Goal: Task Accomplishment & Management: Use online tool/utility

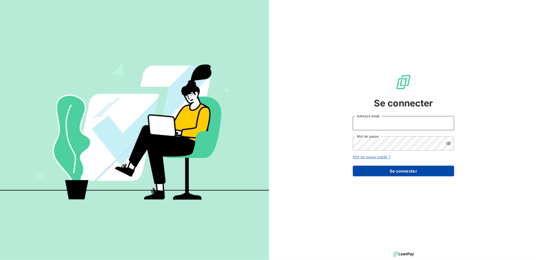
type input "[EMAIL_ADDRESS][DOMAIN_NAME]"
click at [404, 171] on button "Se connecter" at bounding box center [403, 171] width 101 height 11
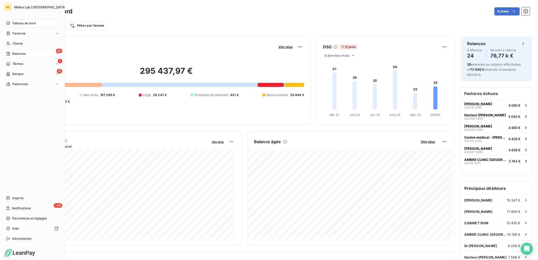
click at [12, 55] on span "Relances" at bounding box center [18, 53] width 13 height 5
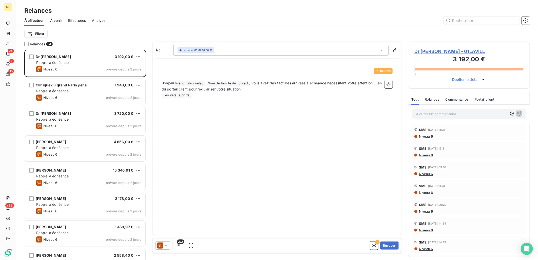
scroll to position [206, 118]
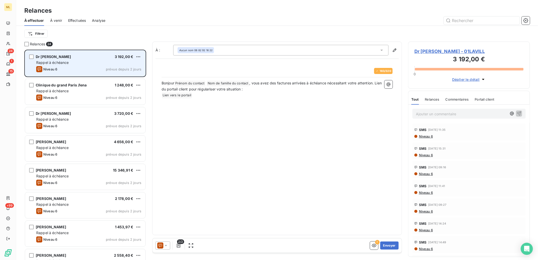
click at [100, 65] on div "Dr [PERSON_NAME] 3 192,00 € Rappel à échéance Niveau 6 prévue depuis 2 jours" at bounding box center [85, 63] width 120 height 26
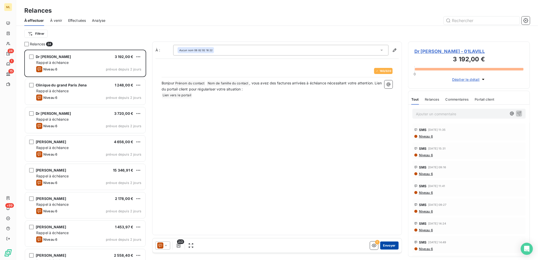
click at [392, 246] on button "Envoyer" at bounding box center [389, 246] width 19 height 8
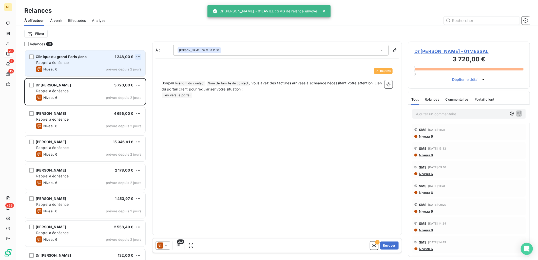
click at [139, 57] on html "ML 23 1 15 +99 Relances À effectuer À venir Effectuées Analyse Filtrer Relances…" at bounding box center [269, 130] width 538 height 260
click at [119, 78] on div "Passer cette action" at bounding box center [116, 76] width 45 height 8
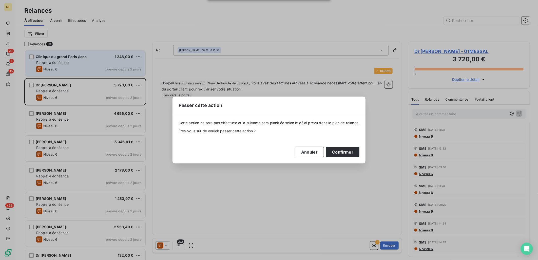
click at [347, 158] on div "Cette action ne sera pas effectuée et la suivante sera planifiée selon le délai…" at bounding box center [269, 138] width 193 height 49
click at [348, 154] on button "Confirmer" at bounding box center [342, 152] width 33 height 11
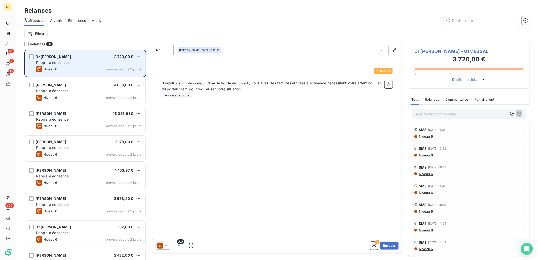
click at [85, 57] on div "Dr [PERSON_NAME] 3 720,00 €" at bounding box center [88, 56] width 105 height 5
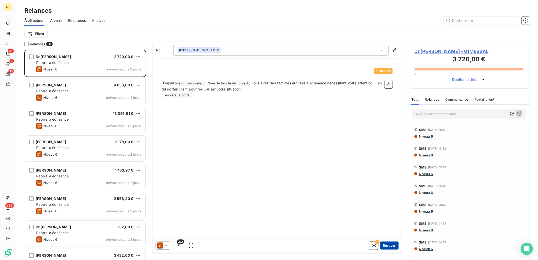
click at [388, 244] on button "Envoyer" at bounding box center [389, 246] width 19 height 8
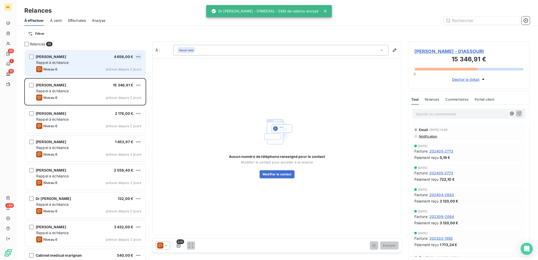
click at [139, 57] on html "ML 25 1 15 +99 Relances À effectuer À venir Effectuées Analyse Filtrer Relances…" at bounding box center [269, 130] width 538 height 260
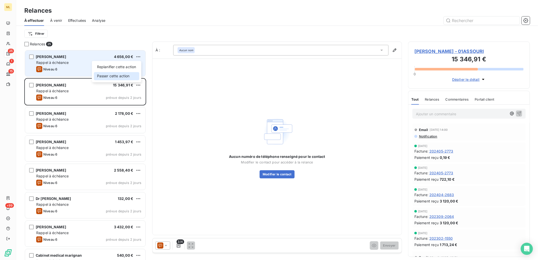
click at [120, 76] on div "Passer cette action" at bounding box center [116, 76] width 45 height 8
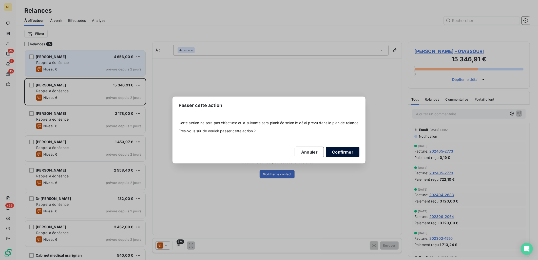
click at [353, 153] on button "Confirmer" at bounding box center [342, 152] width 33 height 11
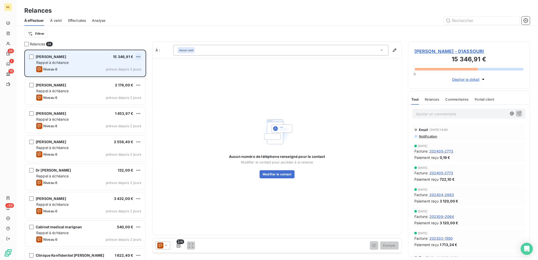
click at [137, 56] on html "ML 24 1 15 +99 Relances À effectuer À venir Effectuées Analyse Filtrer Relances…" at bounding box center [269, 130] width 538 height 260
click at [117, 77] on div "Passer cette action" at bounding box center [116, 76] width 45 height 8
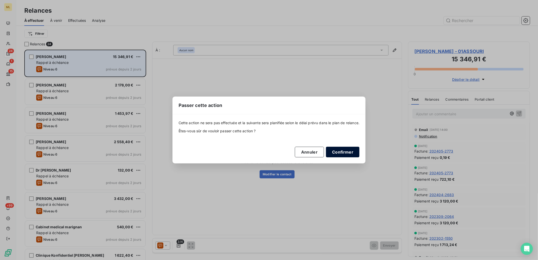
click at [347, 153] on button "Confirmer" at bounding box center [342, 152] width 33 height 11
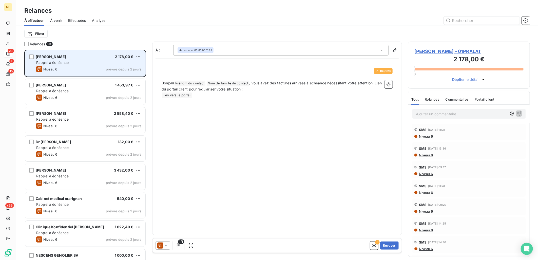
click at [101, 65] on div "[PERSON_NAME] 2 178,00 € Rappel à échéance Niveau 6 prévue depuis 2 jours" at bounding box center [85, 63] width 120 height 26
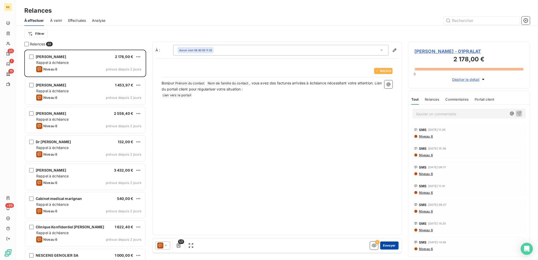
click at [389, 246] on button "Envoyer" at bounding box center [389, 246] width 19 height 8
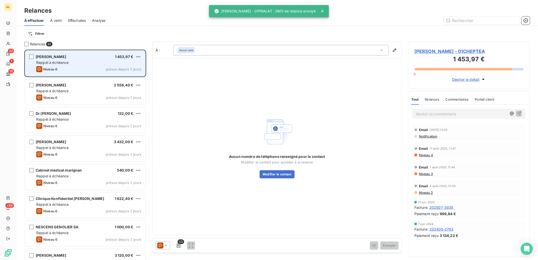
click at [80, 66] on div "Niveau 6 prévue depuis 2 jours" at bounding box center [88, 69] width 105 height 6
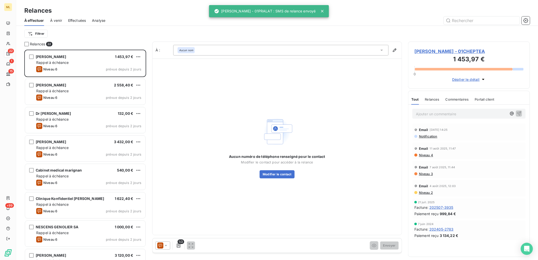
click at [117, 59] on div "1 453,97 €" at bounding box center [124, 56] width 19 height 5
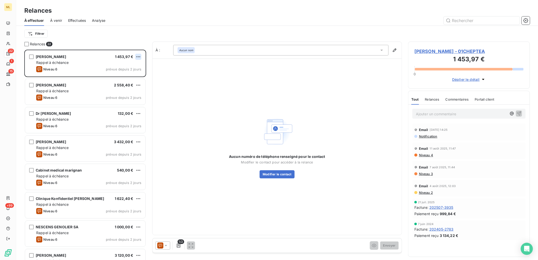
click at [137, 57] on html "ML 22 1 15 +99 Relances À effectuer À venir Effectuées Analyse Filtrer Relances…" at bounding box center [269, 130] width 538 height 260
click at [125, 78] on div "Passer cette action" at bounding box center [116, 76] width 45 height 8
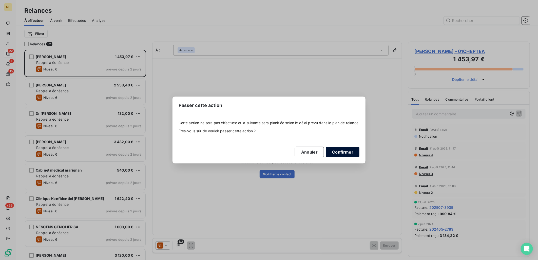
click at [354, 150] on button "Confirmer" at bounding box center [342, 152] width 33 height 11
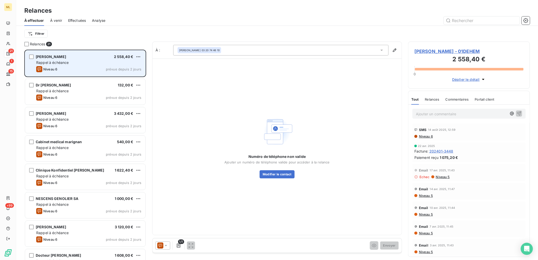
click at [99, 62] on div "Rappel à échéance" at bounding box center [88, 62] width 105 height 5
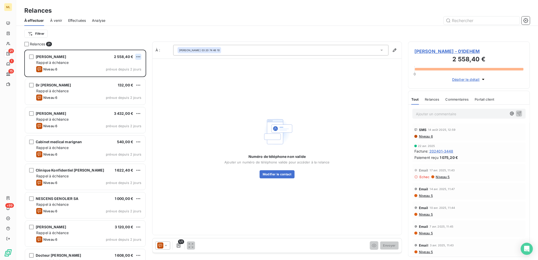
click at [139, 55] on html "ML 21 1 15 +99 Relances À effectuer À venir Effectuées Analyse Filtrer Relances…" at bounding box center [269, 130] width 538 height 260
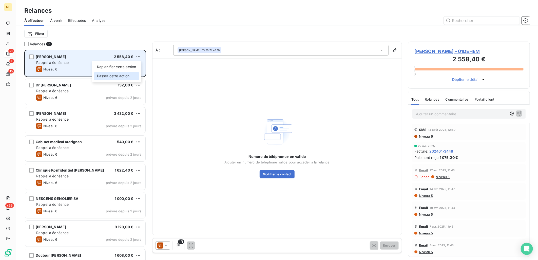
click at [109, 76] on div "Passer cette action" at bounding box center [116, 76] width 45 height 8
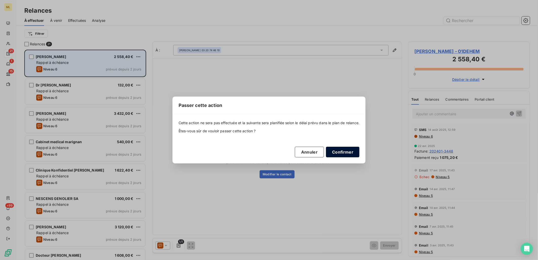
click at [355, 152] on button "Confirmer" at bounding box center [342, 152] width 33 height 11
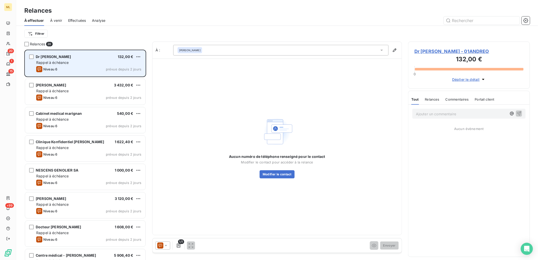
click at [69, 64] on div "Rappel à échéance" at bounding box center [88, 62] width 105 height 5
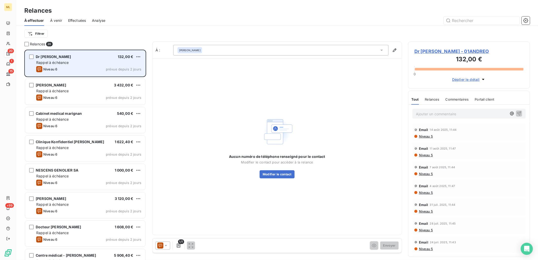
click at [116, 61] on div "Rappel à échéance" at bounding box center [88, 62] width 105 height 5
click at [138, 57] on html "ML 20 1 15 +99 Relances À effectuer À venir Effectuées Analyse Filtrer Relances…" at bounding box center [269, 130] width 538 height 260
click at [130, 77] on div "Passer cette action" at bounding box center [116, 76] width 45 height 8
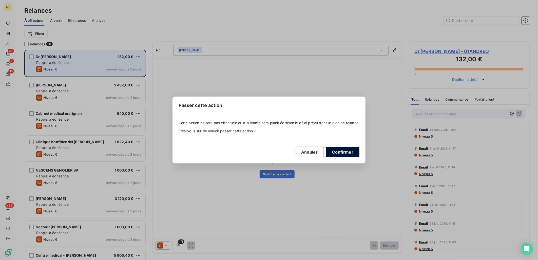
click at [349, 153] on button "Confirmer" at bounding box center [342, 152] width 33 height 11
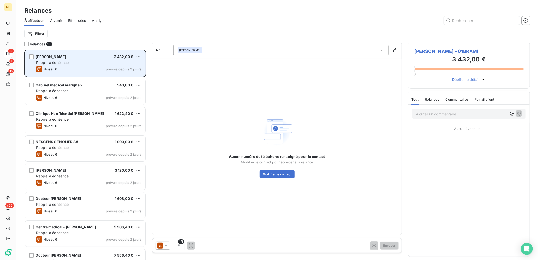
click at [84, 63] on div "Rappel à échéance" at bounding box center [88, 62] width 105 height 5
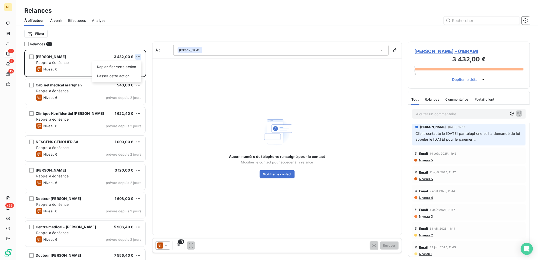
click at [136, 57] on html "ML 19 1 15 +99 Relances À effectuer À venir Effectuées Analyse Filtrer Relances…" at bounding box center [269, 130] width 538 height 260
click at [131, 77] on div "Passer cette action" at bounding box center [116, 76] width 45 height 8
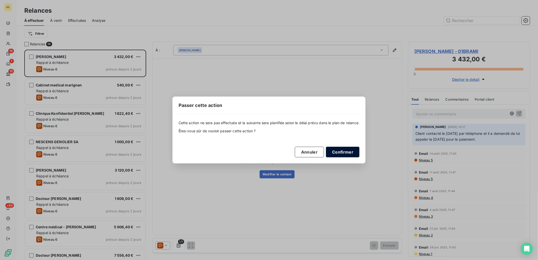
click at [339, 154] on button "Confirmer" at bounding box center [342, 152] width 33 height 11
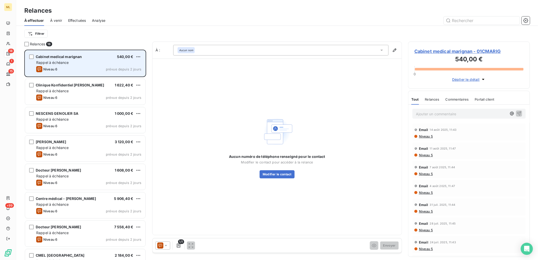
click at [89, 60] on div "Rappel à échéance" at bounding box center [88, 62] width 105 height 5
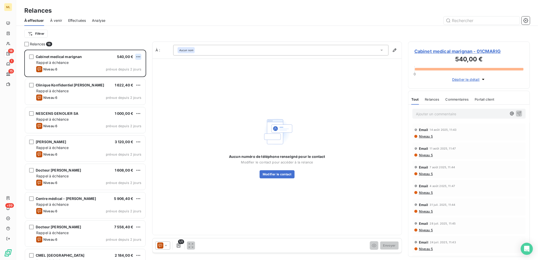
click at [139, 57] on html "ML 18 1 15 +99 Relances À effectuer À venir Effectuées Analyse Filtrer Relances…" at bounding box center [269, 130] width 538 height 260
click at [126, 75] on div "Passer cette action" at bounding box center [116, 76] width 45 height 8
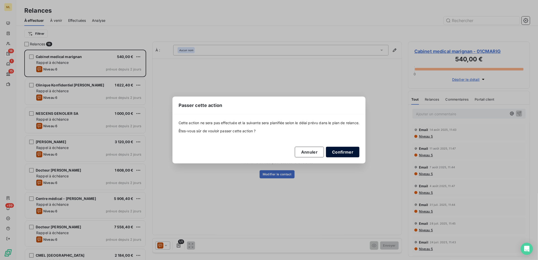
click at [342, 151] on button "Confirmer" at bounding box center [342, 152] width 33 height 11
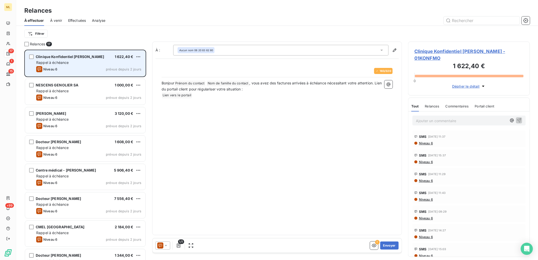
click at [89, 66] on div "Niveau 6 prévue depuis 2 jours" at bounding box center [88, 69] width 105 height 6
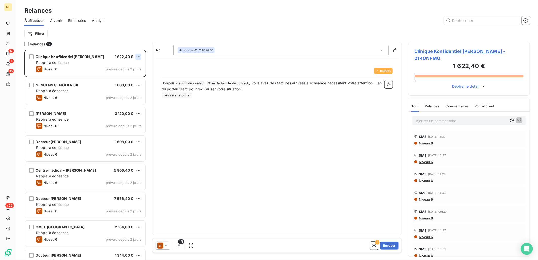
click at [138, 59] on html "ML 17 1 15 +99 Relances À effectuer À venir Effectuées Analyse Filtrer Relances…" at bounding box center [269, 130] width 538 height 260
click at [248, 122] on html "ML 17 1 15 +99 Relances À effectuer À venir Effectuées Analyse Filtrer Relances…" at bounding box center [269, 130] width 538 height 260
click at [393, 246] on button "Envoyer" at bounding box center [389, 246] width 19 height 8
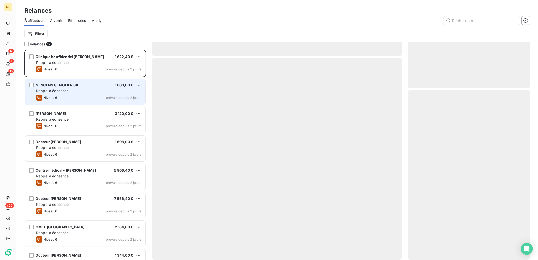
click at [72, 86] on span "NESCENS GENOLIER SA" at bounding box center [57, 85] width 43 height 4
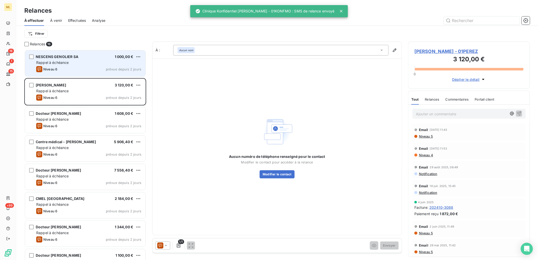
click at [117, 69] on span "prévue depuis 2 jours" at bounding box center [123, 69] width 35 height 4
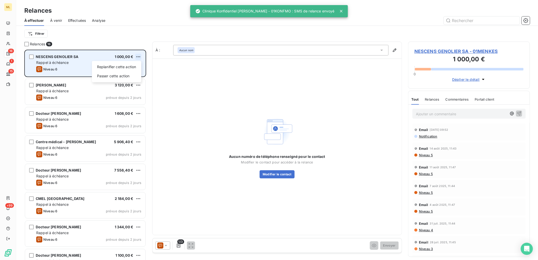
click at [138, 56] on html "ML 16 1 15 +99 Relances À effectuer À venir Effectuées Analyse Filtrer Relances…" at bounding box center [269, 130] width 538 height 260
click at [123, 80] on div "Passer cette action" at bounding box center [116, 76] width 45 height 8
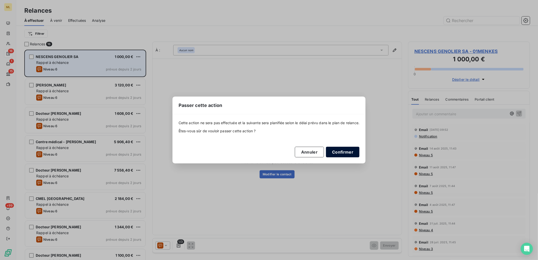
click at [340, 152] on button "Confirmer" at bounding box center [342, 152] width 33 height 11
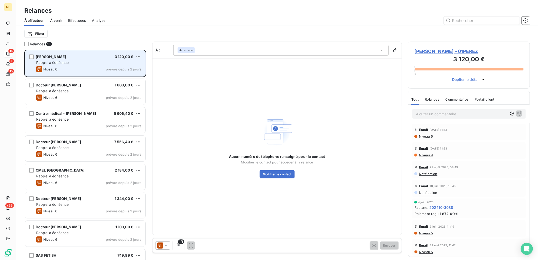
click at [101, 68] on div "Niveau 6 prévue depuis 2 jours" at bounding box center [88, 69] width 105 height 6
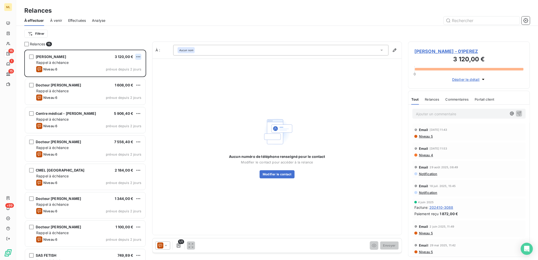
click at [137, 56] on html "ML 15 1 15 +99 Relances À effectuer À venir Effectuées Analyse Filtrer Relances…" at bounding box center [269, 130] width 538 height 260
click at [124, 76] on div "Passer cette action" at bounding box center [116, 76] width 45 height 8
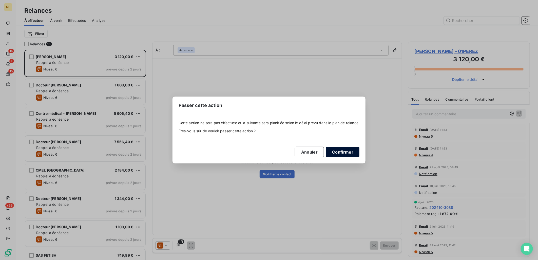
click at [343, 152] on button "Confirmer" at bounding box center [342, 152] width 33 height 11
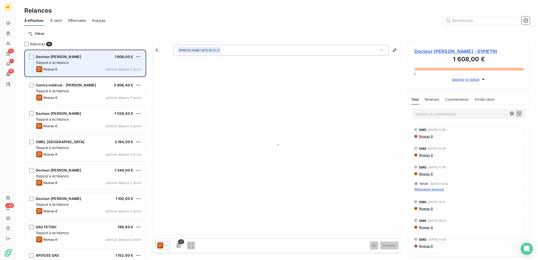
click at [107, 62] on div "Rappel à échéance" at bounding box center [88, 62] width 105 height 5
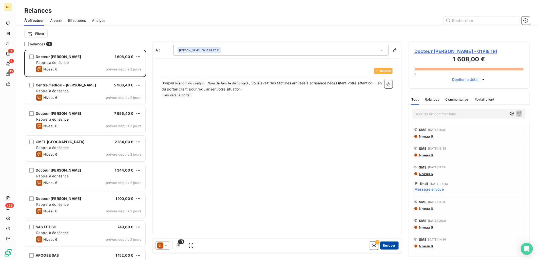
click at [391, 247] on button "Envoyer" at bounding box center [389, 246] width 19 height 8
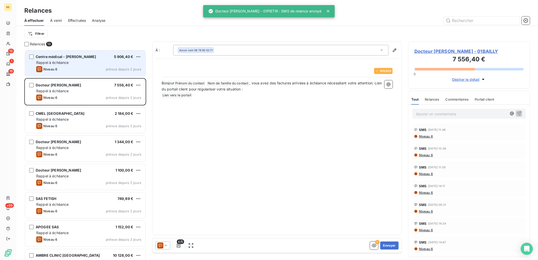
click at [98, 69] on div "Niveau 6 prévue depuis 2 jours" at bounding box center [88, 69] width 105 height 6
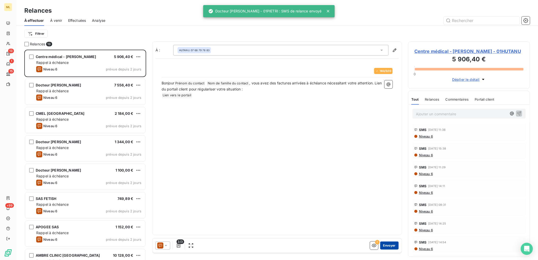
click at [391, 246] on button "Envoyer" at bounding box center [389, 246] width 19 height 8
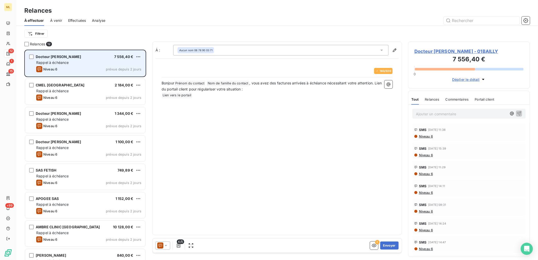
click at [103, 66] on div "Niveau 6 prévue depuis 2 jours" at bounding box center [88, 69] width 105 height 6
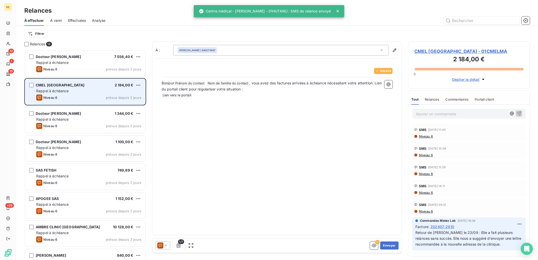
click at [120, 96] on span "prévue depuis 2 jours" at bounding box center [123, 98] width 35 height 4
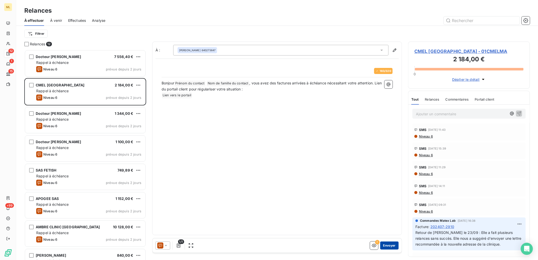
click at [387, 246] on button "Envoyer" at bounding box center [389, 246] width 19 height 8
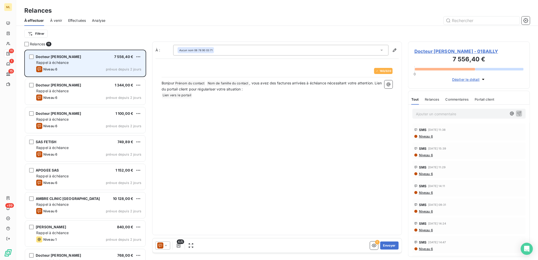
click at [94, 64] on div "Rappel à échéance" at bounding box center [88, 62] width 105 height 5
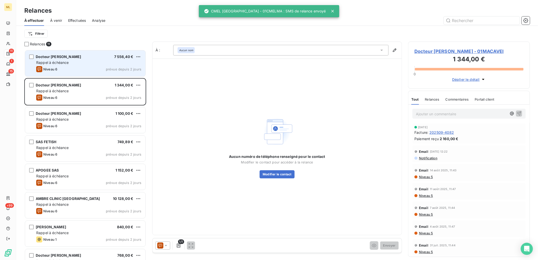
click at [113, 61] on div "Rappel à échéance" at bounding box center [88, 62] width 105 height 5
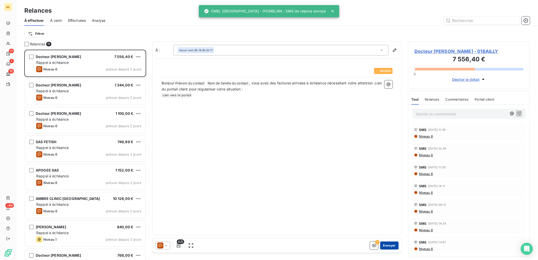
click at [396, 244] on button "Envoyer" at bounding box center [389, 246] width 19 height 8
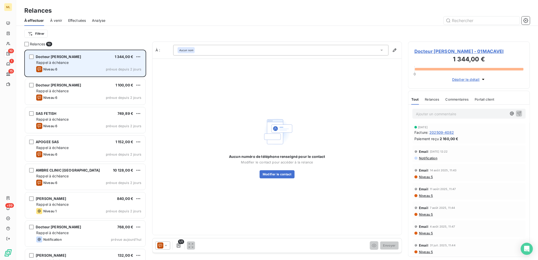
click at [99, 64] on div "Rappel à échéance" at bounding box center [88, 62] width 105 height 5
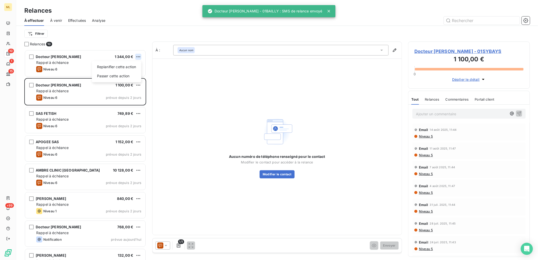
click at [138, 57] on html "ML 10 1 15 +99 Relances À effectuer À venir Effectuées Analyse Filtrer Relances…" at bounding box center [269, 130] width 538 height 260
click at [124, 75] on div "Passer cette action" at bounding box center [116, 76] width 45 height 8
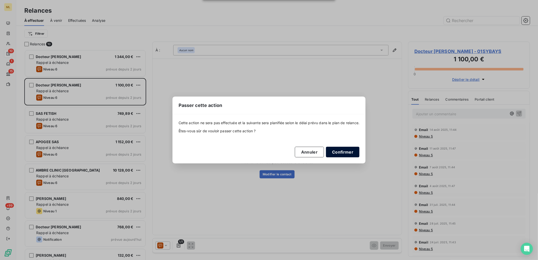
click at [352, 155] on button "Confirmer" at bounding box center [342, 152] width 33 height 11
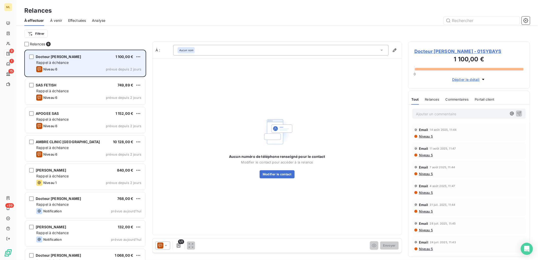
click at [119, 65] on div "Docteur [PERSON_NAME] KHENTIT - SYBAYS 1 100,00 € Rappel à échéance Niveau 6 pr…" at bounding box center [85, 63] width 120 height 26
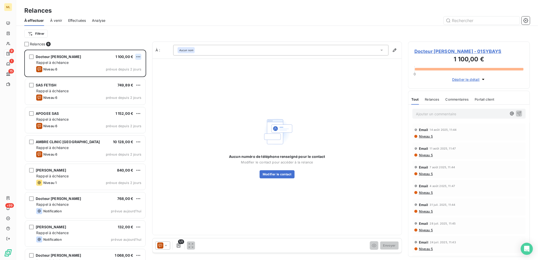
click at [139, 57] on html "ML 9 1 15 +99 Relances À effectuer À venir Effectuées Analyse Filtrer Relances …" at bounding box center [269, 130] width 538 height 260
click at [124, 79] on div "Passer cette action" at bounding box center [116, 76] width 45 height 8
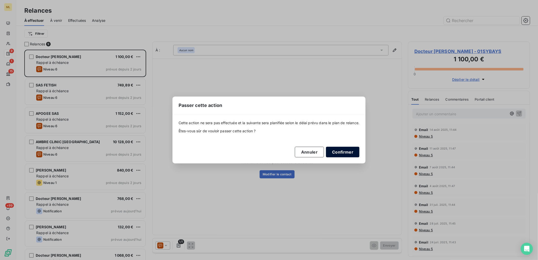
click at [338, 151] on button "Confirmer" at bounding box center [342, 152] width 33 height 11
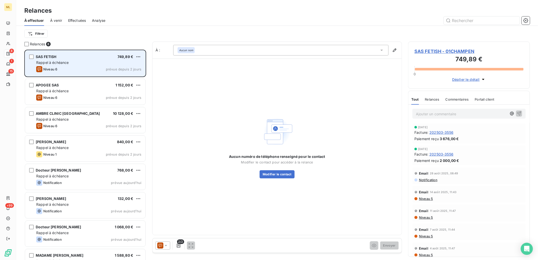
click at [98, 69] on div "Niveau 6 prévue depuis 2 jours" at bounding box center [88, 69] width 105 height 6
click at [115, 64] on div "Rappel à échéance" at bounding box center [88, 62] width 105 height 5
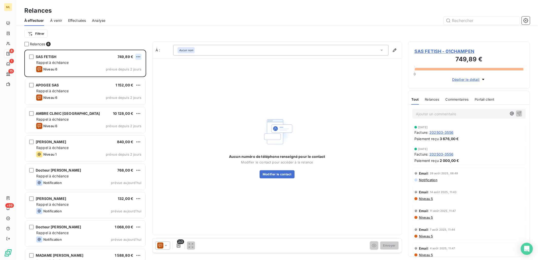
click at [139, 57] on html "ML 8 1 15 +99 Relances À effectuer À venir Effectuées Analyse Filtrer Relances …" at bounding box center [269, 130] width 538 height 260
click at [130, 75] on div "Passer cette action" at bounding box center [116, 76] width 45 height 8
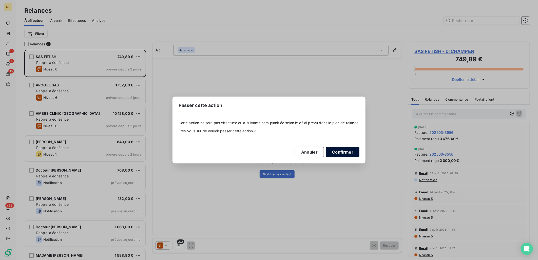
click at [341, 154] on button "Confirmer" at bounding box center [342, 152] width 33 height 11
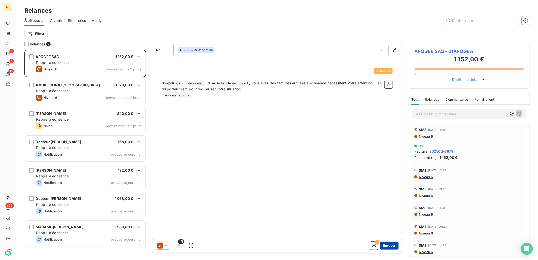
click at [393, 248] on button "Envoyer" at bounding box center [389, 246] width 19 height 8
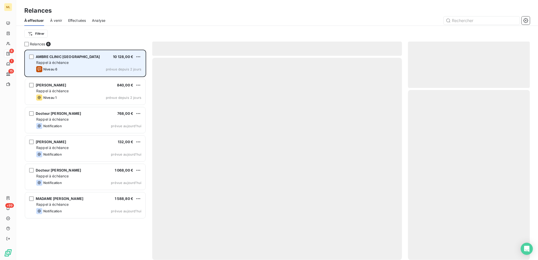
click at [118, 63] on div "Rappel à échéance" at bounding box center [88, 62] width 105 height 5
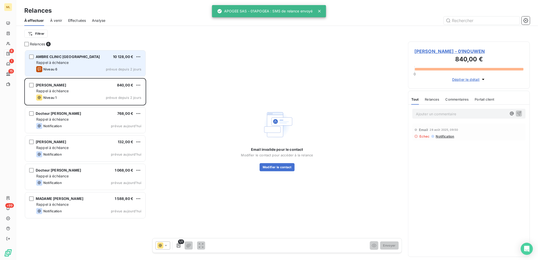
click at [105, 60] on div "Rappel à échéance" at bounding box center [88, 62] width 105 height 5
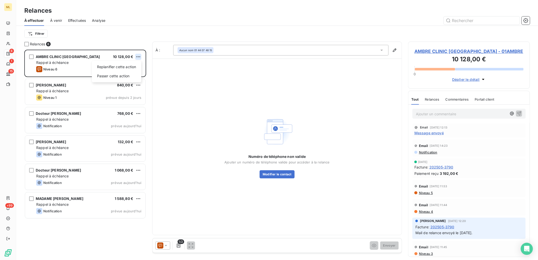
click at [138, 56] on html "ML 6 1 15 +99 Relances À effectuer À venir Effectuées Analyse Filtrer Relances …" at bounding box center [269, 130] width 538 height 260
click at [128, 76] on div "Passer cette action" at bounding box center [116, 76] width 45 height 8
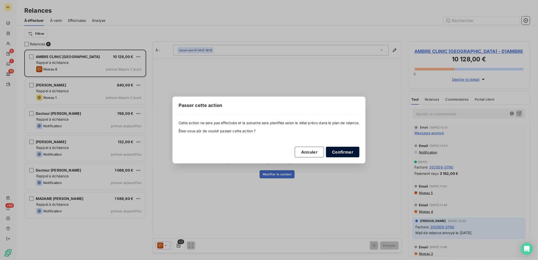
click at [351, 151] on button "Confirmer" at bounding box center [342, 152] width 33 height 11
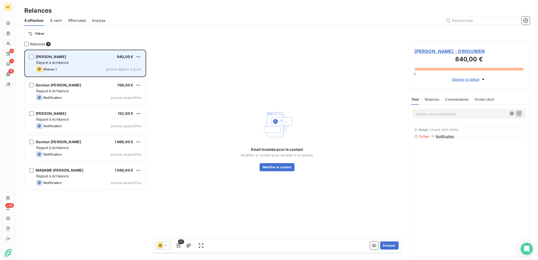
click at [85, 63] on div "Rappel à échéance" at bounding box center [88, 62] width 105 height 5
click at [90, 64] on div "Rappel à échéance" at bounding box center [88, 62] width 105 height 5
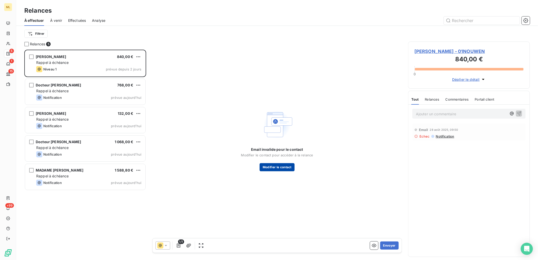
click at [277, 169] on button "Modifier le contact" at bounding box center [277, 167] width 35 height 8
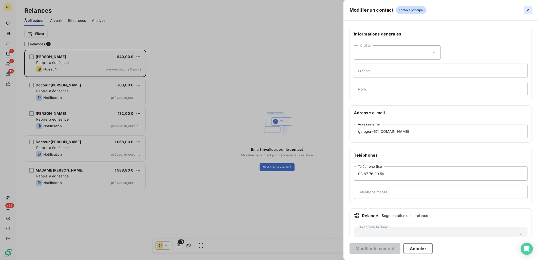
click at [528, 10] on icon "button" at bounding box center [528, 10] width 5 height 5
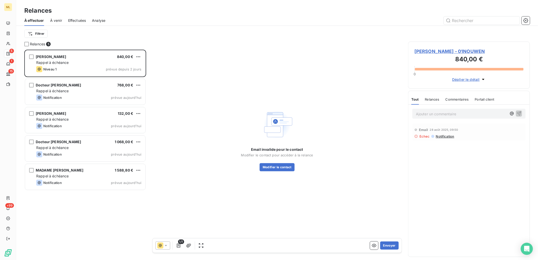
click at [219, 106] on div "Email invalide pour le contact Modifier le contact pour accéder à la relance Mo…" at bounding box center [277, 140] width 250 height 197
click at [138, 57] on html "ML 5 1 15 +99 Relances À effectuer À venir Effectuées Analyse Filtrer Relances …" at bounding box center [269, 130] width 538 height 260
click at [127, 76] on div "Passer cette action" at bounding box center [116, 76] width 45 height 8
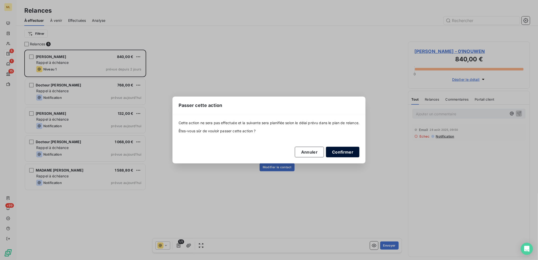
click at [348, 153] on button "Confirmer" at bounding box center [342, 152] width 33 height 11
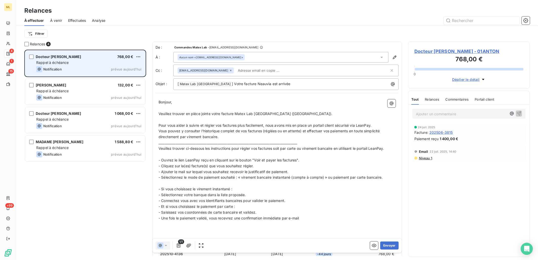
click at [85, 59] on div "Docteur [PERSON_NAME] 768,00 € Rappel à échéance Notification prévue [DATE]" at bounding box center [85, 63] width 120 height 26
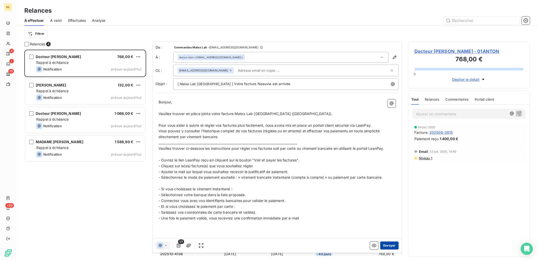
click at [387, 245] on button "Envoyer" at bounding box center [389, 246] width 19 height 8
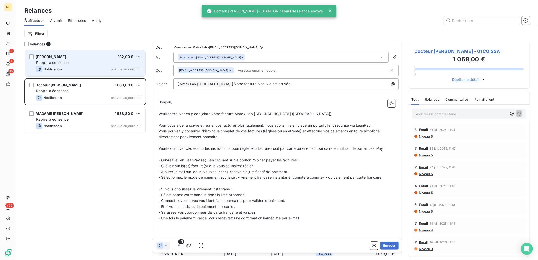
click at [61, 62] on span "Rappel à échéance" at bounding box center [52, 62] width 33 height 4
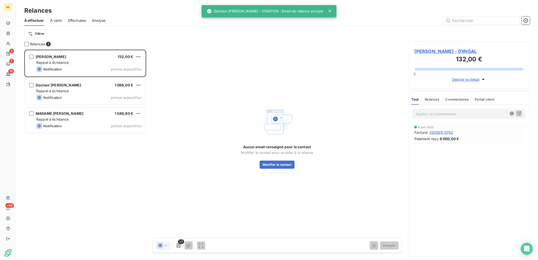
click at [180, 58] on div "Aucun email renseigné pour le contact Modifier le contact pour accéder à la rel…" at bounding box center [277, 138] width 250 height 192
click at [79, 55] on div "[PERSON_NAME] 132,00 €" at bounding box center [88, 56] width 105 height 5
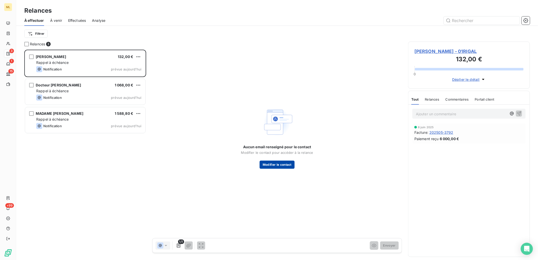
click at [280, 165] on button "Modifier le contact" at bounding box center [277, 165] width 35 height 8
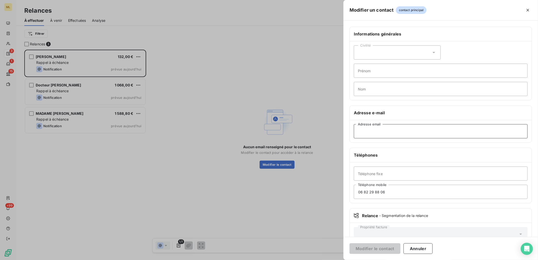
click at [375, 131] on input "Adresse email" at bounding box center [441, 131] width 174 height 14
paste input "[EMAIL_ADDRESS][DOMAIN_NAME]"
type input "[EMAIL_ADDRESS][DOMAIN_NAME]"
click at [378, 249] on button "Modifier le contact" at bounding box center [375, 248] width 51 height 11
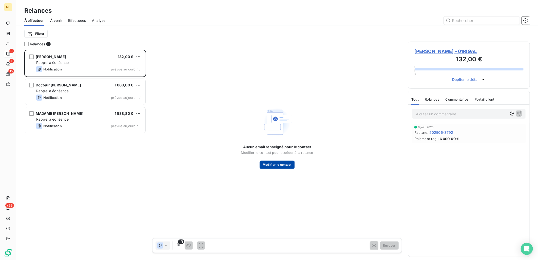
click at [270, 164] on button "Modifier le contact" at bounding box center [277, 165] width 35 height 8
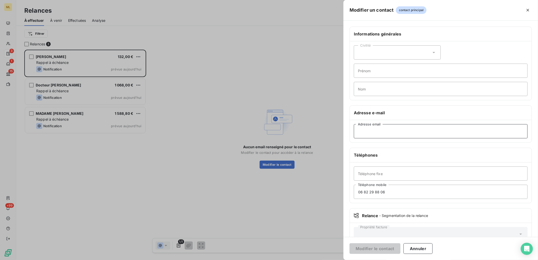
click at [385, 131] on input "Adresse email" at bounding box center [441, 131] width 174 height 14
paste input "[EMAIL_ADDRESS][DOMAIN_NAME]"
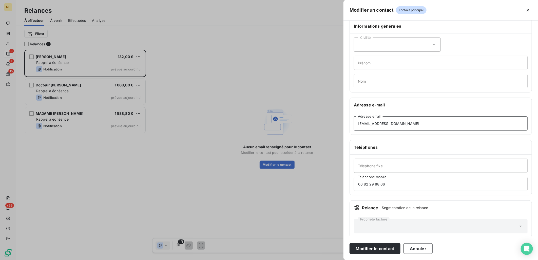
scroll to position [15, 0]
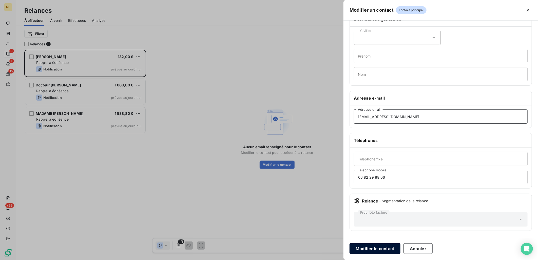
type input "[EMAIL_ADDRESS][DOMAIN_NAME]"
click at [367, 252] on button "Modifier le contact" at bounding box center [375, 248] width 51 height 11
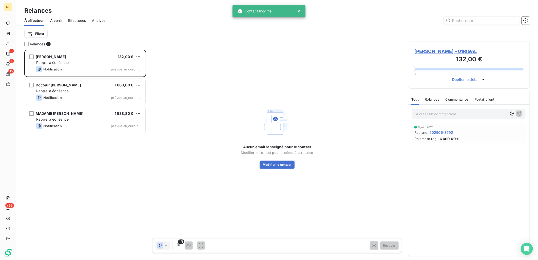
click at [447, 49] on span "[PERSON_NAME] - 01RIGAL" at bounding box center [469, 51] width 109 height 7
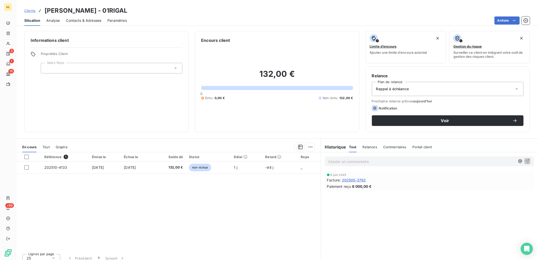
click at [86, 21] on span "Contacts & Adresses" at bounding box center [83, 20] width 35 height 5
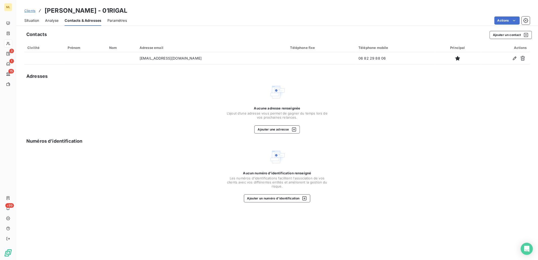
click at [175, 84] on div "Aucune adresse renseignée L’ajout d’une adresse vous permet de gagner du temps …" at bounding box center [277, 109] width 506 height 50
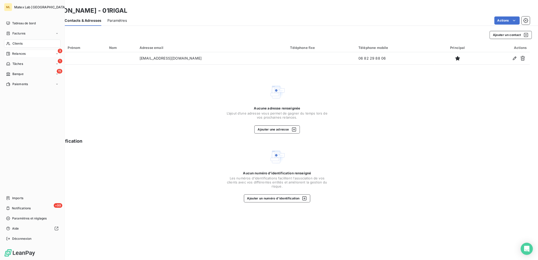
click at [18, 53] on span "Relances" at bounding box center [18, 53] width 13 height 5
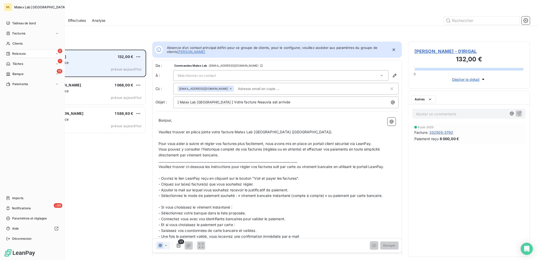
scroll to position [206, 118]
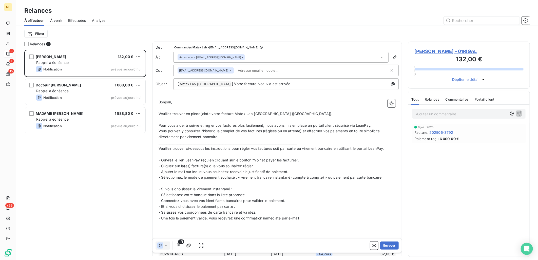
click at [96, 167] on div "[PERSON_NAME] 132,00 € Rappel à échéance Notification prévue [DATE] Docteur [PE…" at bounding box center [85, 155] width 122 height 211
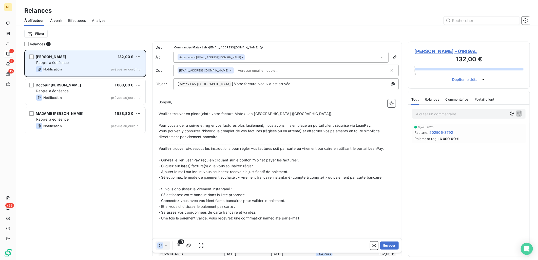
click at [98, 61] on div "Rappel à échéance" at bounding box center [88, 62] width 105 height 5
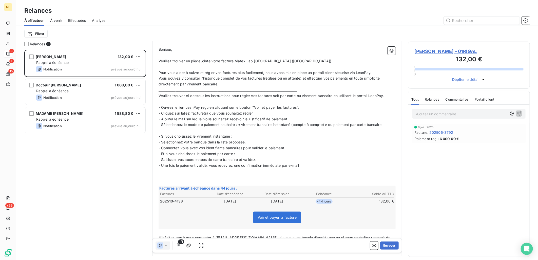
scroll to position [0, 0]
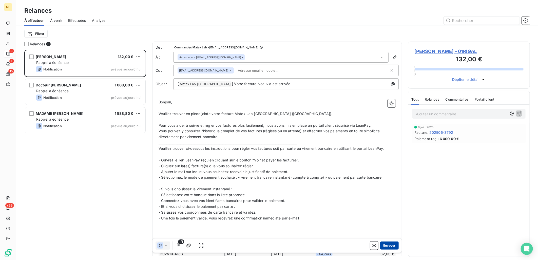
click at [384, 247] on button "Envoyer" at bounding box center [389, 246] width 19 height 8
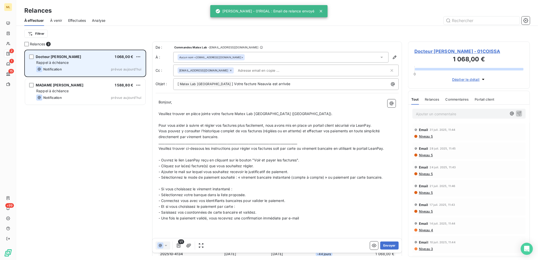
click at [81, 58] on span "Docteur [PERSON_NAME]" at bounding box center [58, 56] width 45 height 4
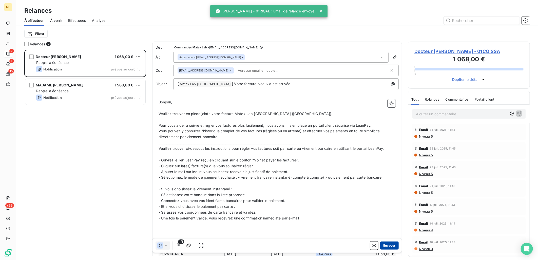
click at [388, 246] on button "Envoyer" at bounding box center [389, 246] width 19 height 8
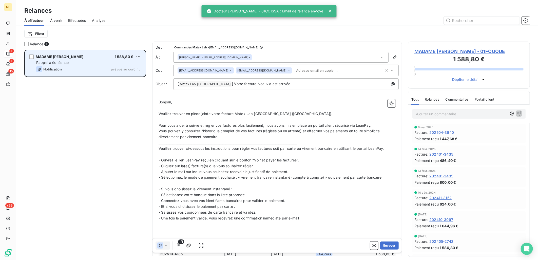
click at [65, 60] on span "Rappel à échéance" at bounding box center [52, 62] width 33 height 4
click at [103, 60] on div "Rappel à échéance" at bounding box center [88, 62] width 105 height 5
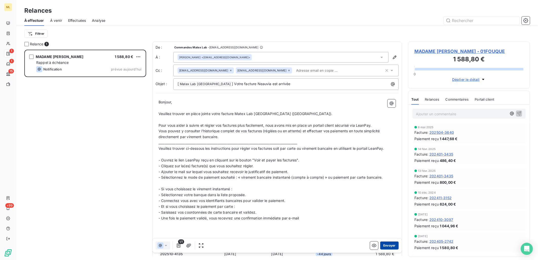
click at [390, 244] on button "Envoyer" at bounding box center [389, 246] width 19 height 8
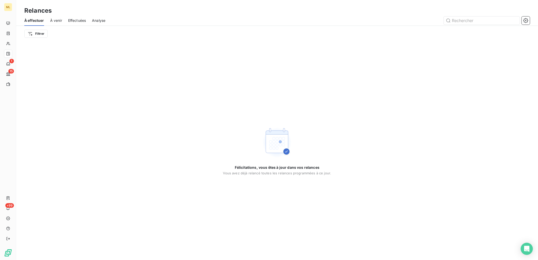
click at [88, 21] on div "À effectuer À venir Effectuées Analyse" at bounding box center [277, 20] width 522 height 11
click at [73, 22] on span "Effectuées" at bounding box center [77, 20] width 18 height 5
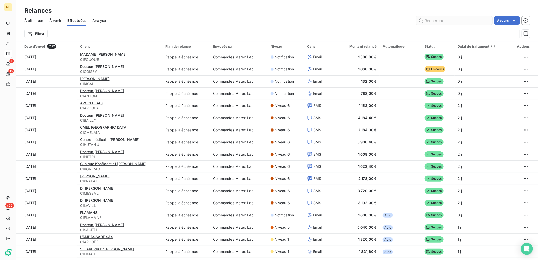
click at [437, 20] on input "text" at bounding box center [455, 20] width 76 height 8
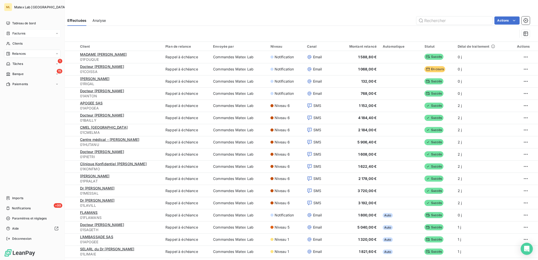
click at [12, 33] on span "Factures" at bounding box center [18, 33] width 13 height 5
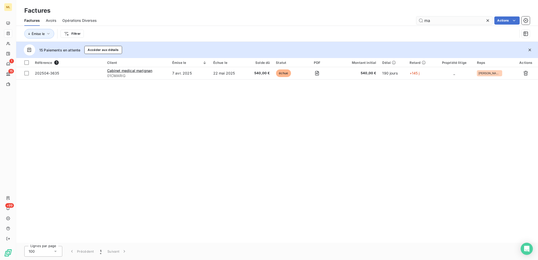
type input "m"
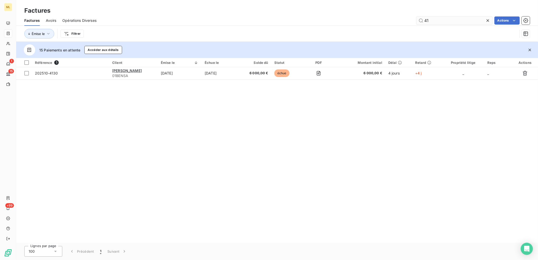
type input "4"
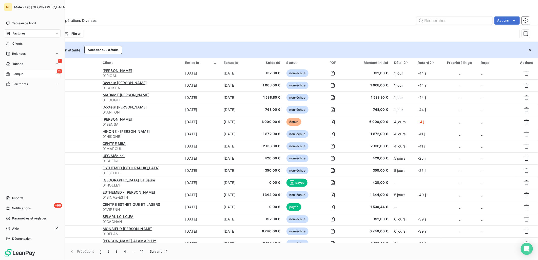
click at [16, 74] on span "Banque" at bounding box center [17, 74] width 11 height 5
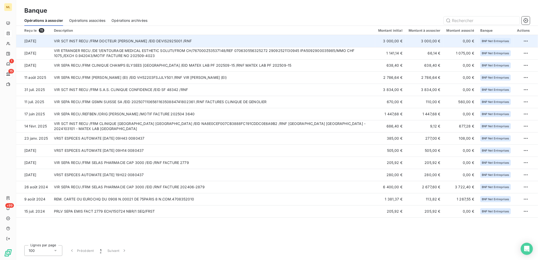
click at [426, 42] on td "3 000,00 €" at bounding box center [425, 41] width 38 height 12
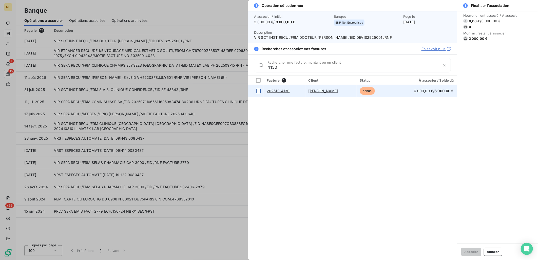
type input "4130"
click at [260, 92] on div at bounding box center [258, 91] width 5 height 5
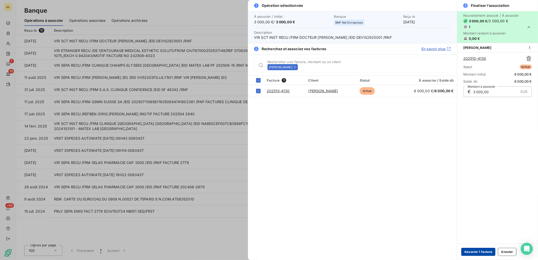
click at [474, 255] on button "Associer 1 facture" at bounding box center [479, 252] width 34 height 8
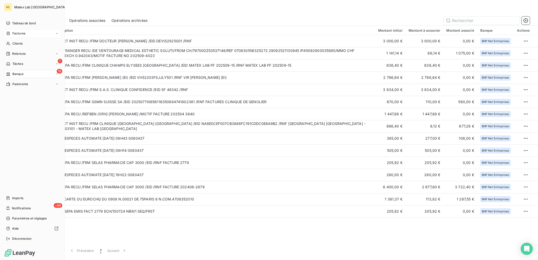
click at [15, 33] on span "Factures" at bounding box center [18, 33] width 13 height 5
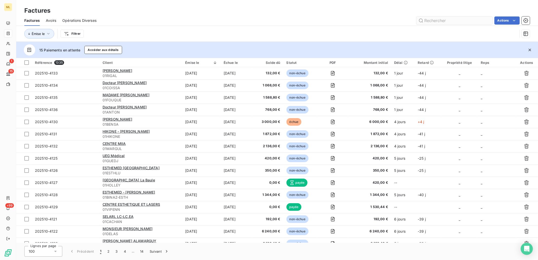
click at [444, 19] on input "text" at bounding box center [455, 20] width 76 height 8
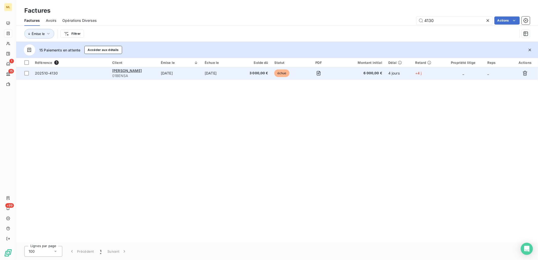
type input "4130"
click at [88, 75] on span "202510-4130" at bounding box center [70, 73] width 71 height 5
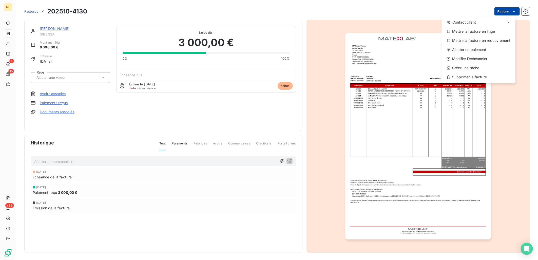
click at [504, 8] on html "ML 1 15 +99 Factures 202510-4130 Actions Contact client Mettre la facture en li…" at bounding box center [269, 130] width 538 height 260
click at [480, 58] on div "Modifier l’échéancier" at bounding box center [479, 59] width 70 height 8
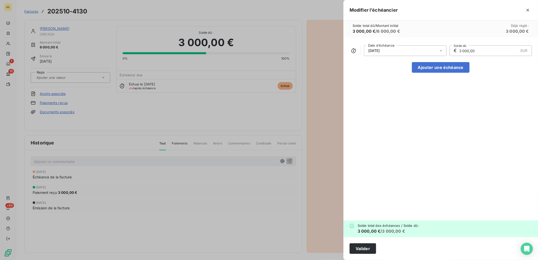
click at [438, 50] on div "[DATE]" at bounding box center [405, 50] width 83 height 11
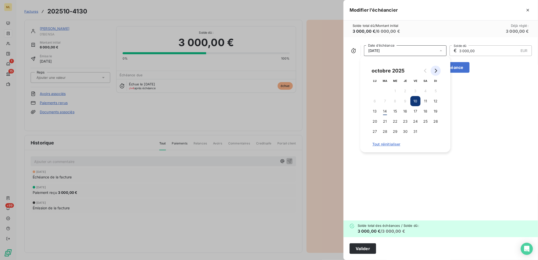
click at [435, 71] on icon "Go to next month" at bounding box center [436, 71] width 4 height 4
click at [375, 113] on button "10" at bounding box center [375, 111] width 10 height 10
click at [497, 110] on div "[DATE] Date d’échéance € 3 000,00 EUR Solde dû Ajouter une échéance" at bounding box center [441, 128] width 195 height 183
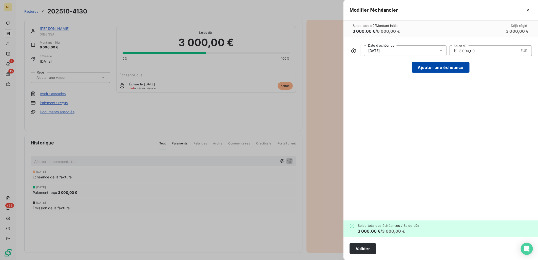
click at [439, 67] on button "Ajouter une échéance" at bounding box center [441, 67] width 58 height 11
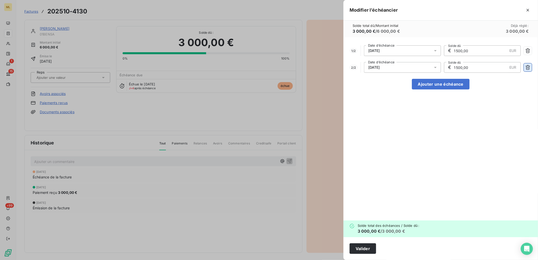
click at [530, 68] on icon "button" at bounding box center [528, 67] width 5 height 5
click at [530, 68] on div "1 / 2 [DATE] Date d’échéance € 1 500,00 EUR Solde dû 2 / 2 [DATE] Date d’échéan…" at bounding box center [441, 128] width 195 height 183
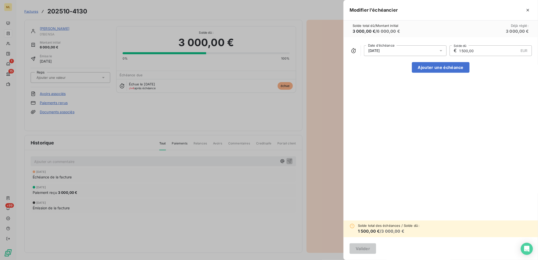
click at [483, 51] on input "1 500,00" at bounding box center [489, 51] width 60 height 10
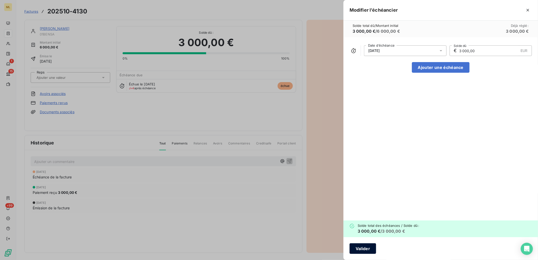
type input "3 000,00"
click at [362, 249] on button "Valider" at bounding box center [363, 248] width 27 height 11
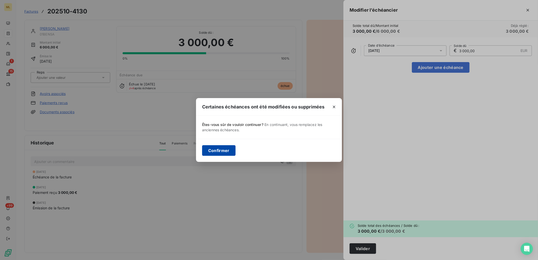
click at [218, 151] on button "Confirmer" at bounding box center [218, 150] width 33 height 11
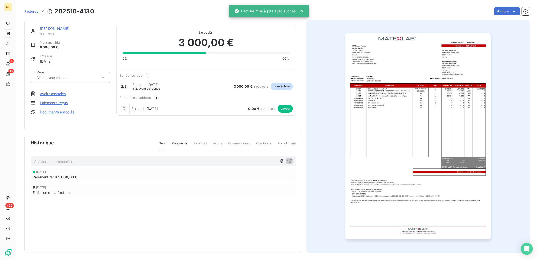
click at [162, 120] on div "[PERSON_NAME] 01BENSA Montant initial 6 000,00 € Émise le [DATE] Reps Avoirs as…" at bounding box center [164, 75] width 266 height 99
drag, startPoint x: 162, startPoint y: 120, endPoint x: 229, endPoint y: 122, distance: 66.7
click at [229, 122] on div "[PERSON_NAME] 01BENSA Montant initial 6 000,00 € Émise le [DATE] Reps Avoirs as…" at bounding box center [164, 75] width 266 height 99
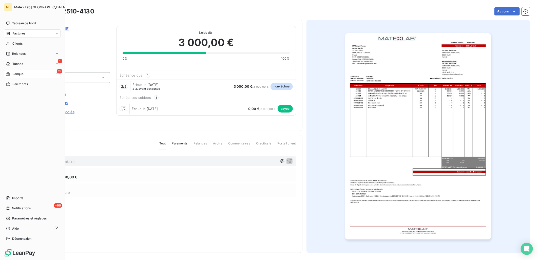
click at [12, 32] on span "Factures" at bounding box center [18, 33] width 13 height 5
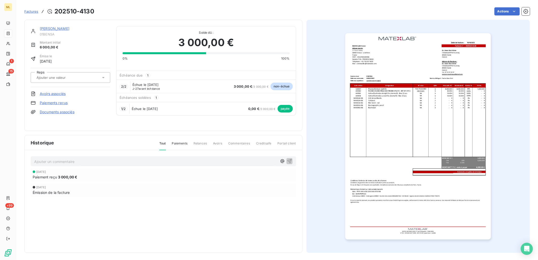
click at [262, 13] on div "Actions" at bounding box center [315, 11] width 430 height 8
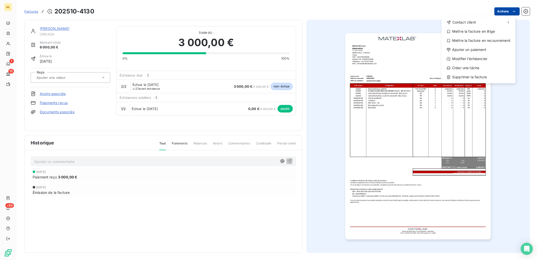
click at [507, 11] on html "ML 1 15 +99 Factures 202510-4130 Actions Contact client Mettre la facture en li…" at bounding box center [269, 130] width 538 height 260
click at [406, 24] on div "Envoyer un email" at bounding box center [404, 24] width 68 height 8
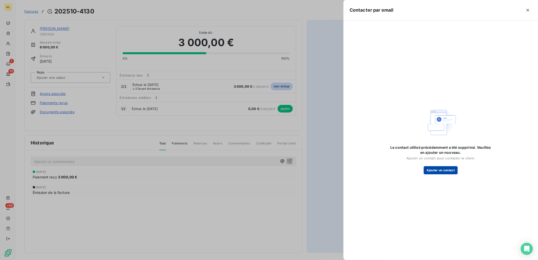
click at [434, 170] on button "Ajouter un contact" at bounding box center [441, 170] width 34 height 8
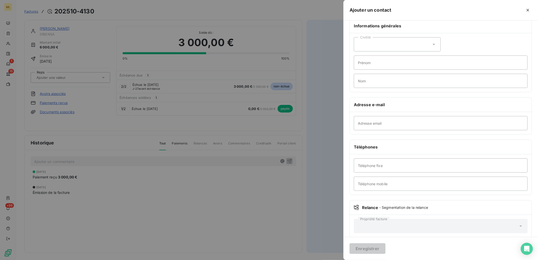
scroll to position [15, 0]
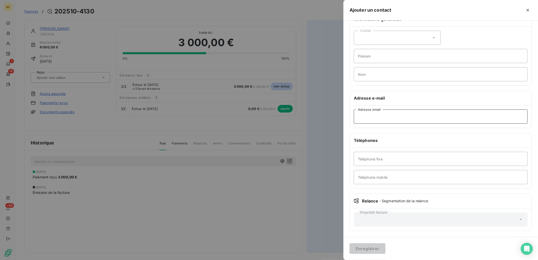
click at [382, 114] on input "Adresse email" at bounding box center [441, 116] width 174 height 14
paste input "[EMAIL_ADDRESS][DOMAIN_NAME]"
type input "[EMAIL_ADDRESS][DOMAIN_NAME]"
click at [377, 178] on input "Téléphone mobile" at bounding box center [441, 177] width 174 height 14
paste input "7 55 67 49 37"
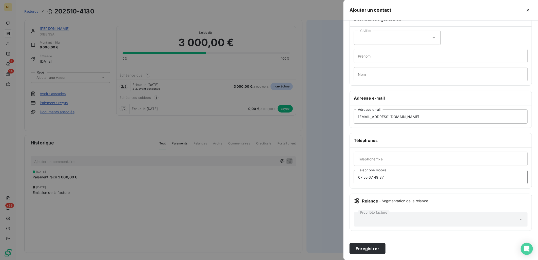
type input "07 55 67 49 37"
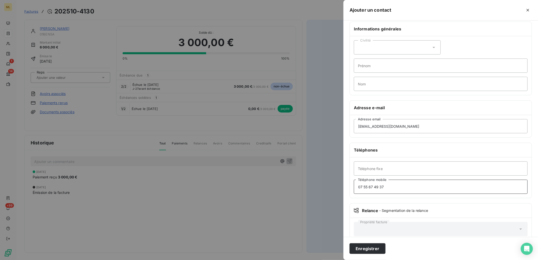
scroll to position [0, 0]
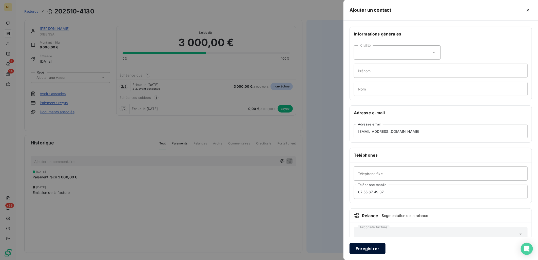
click at [371, 248] on button "Enregistrer" at bounding box center [368, 248] width 36 height 11
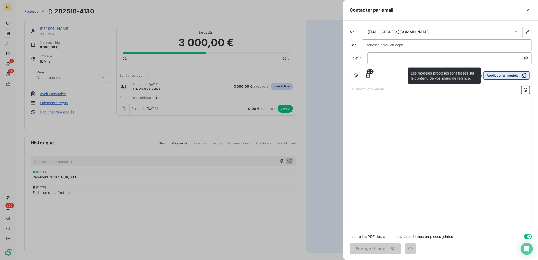
click at [505, 77] on button "Appliquer un modèle" at bounding box center [507, 75] width 46 height 8
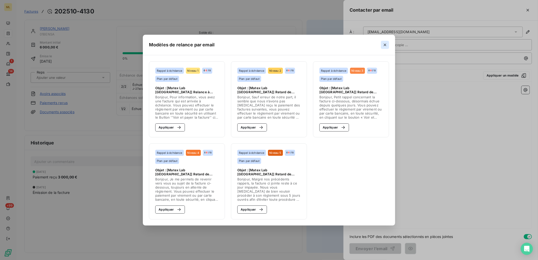
click at [385, 45] on icon "button" at bounding box center [385, 45] width 3 height 3
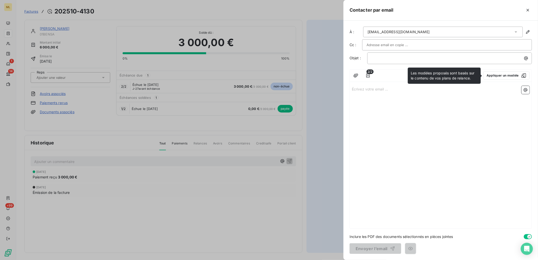
click at [472, 154] on div "Écrivez votre email ... ﻿" at bounding box center [441, 156] width 182 height 145
click at [400, 58] on p "﻿" at bounding box center [451, 58] width 159 height 6
click at [421, 155] on div "Écrivez votre email ... ﻿" at bounding box center [441, 156] width 182 height 145
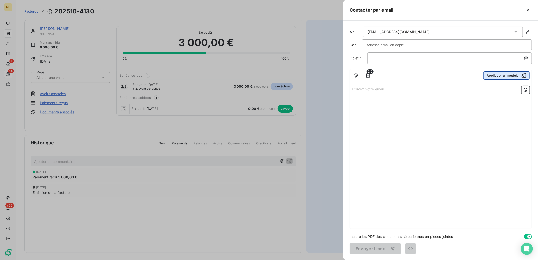
click at [507, 77] on button "Appliquer un modèle" at bounding box center [507, 75] width 46 height 8
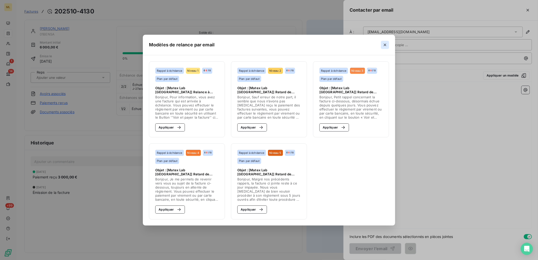
click at [384, 45] on icon "button" at bounding box center [385, 44] width 5 height 5
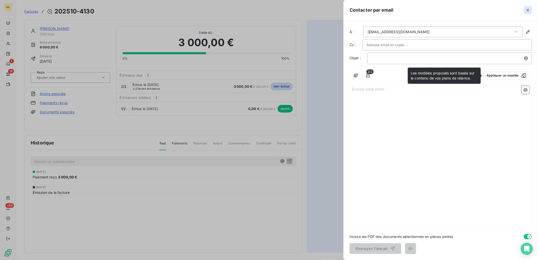
click at [528, 10] on icon "button" at bounding box center [528, 10] width 5 height 5
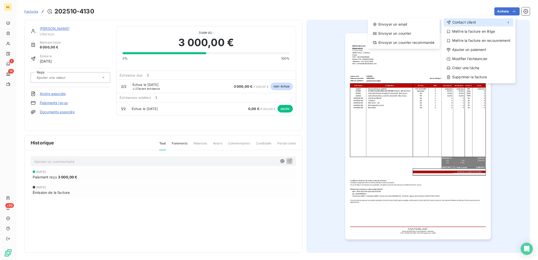
click at [467, 26] on div "Contact client" at bounding box center [479, 22] width 70 height 8
click at [391, 34] on div "Envoyer un courrier" at bounding box center [404, 33] width 68 height 8
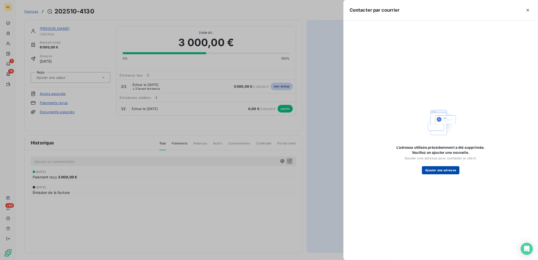
click at [441, 169] on button "Ajouter une adresse" at bounding box center [440, 170] width 37 height 8
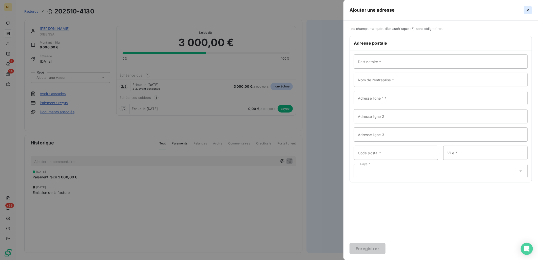
click at [528, 9] on icon "button" at bounding box center [528, 10] width 5 height 5
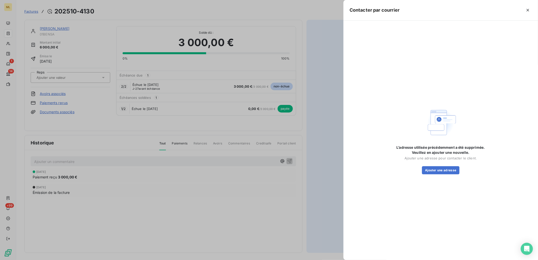
click at [309, 10] on div at bounding box center [269, 130] width 538 height 260
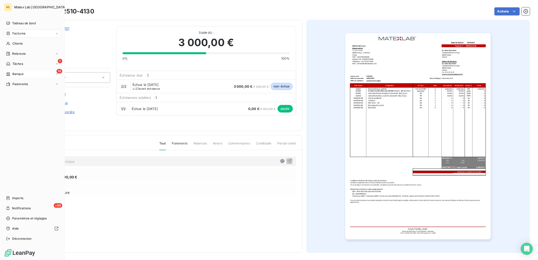
click at [27, 76] on div "14 Banque" at bounding box center [32, 74] width 57 height 8
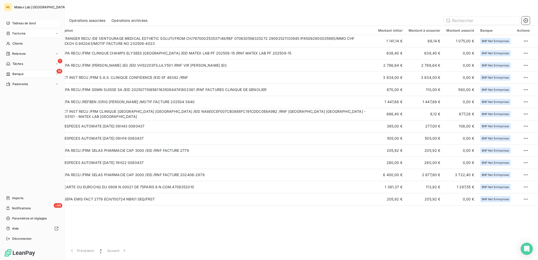
click at [26, 27] on div "Tableau de bord" at bounding box center [32, 23] width 57 height 8
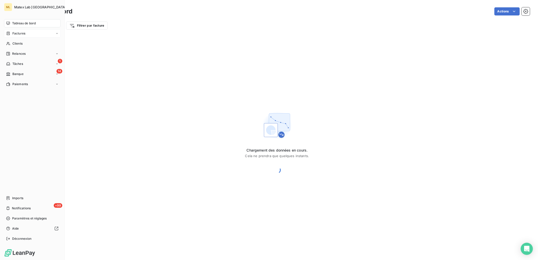
click at [27, 34] on div "Factures" at bounding box center [32, 33] width 57 height 8
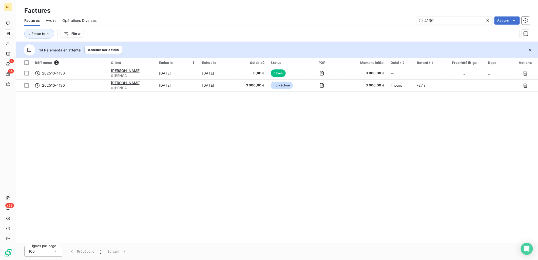
click at [240, 29] on div "Émise le Filtrer" at bounding box center [270, 34] width 493 height 10
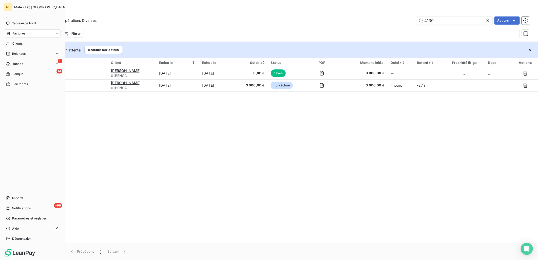
click at [22, 33] on span "Factures" at bounding box center [18, 33] width 13 height 5
click at [28, 44] on div "Factures" at bounding box center [35, 44] width 50 height 8
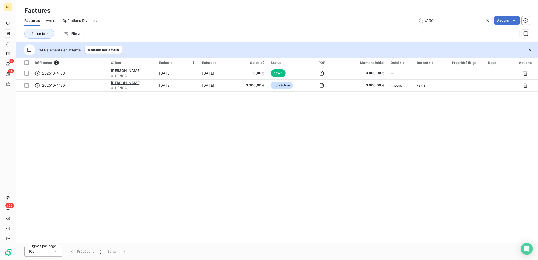
click at [303, 12] on div "Factures" at bounding box center [277, 10] width 522 height 9
click at [290, 135] on div "Référence 2 Client Émise le Échue le Solde dû Statut PDF Montant initial Délai …" at bounding box center [277, 150] width 522 height 185
click at [439, 21] on input "4130" at bounding box center [455, 20] width 76 height 8
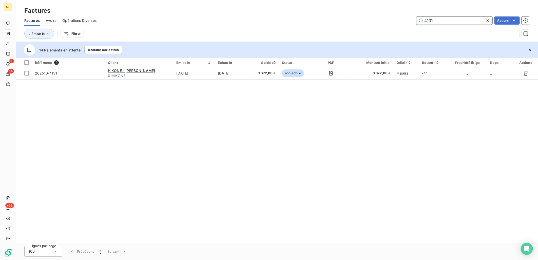
click at [449, 20] on input "4131" at bounding box center [455, 20] width 76 height 8
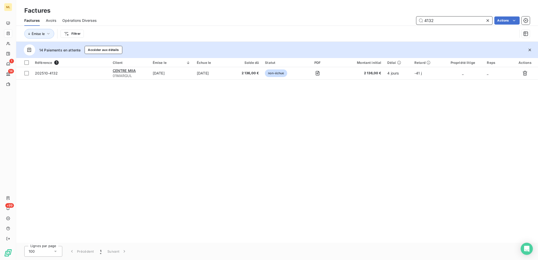
type input "4132"
click at [488, 20] on icon at bounding box center [488, 20] width 3 height 3
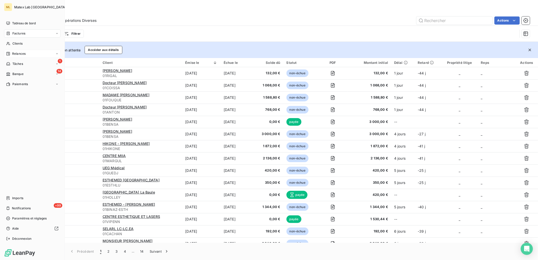
click at [12, 54] on span "Relances" at bounding box center [18, 53] width 13 height 5
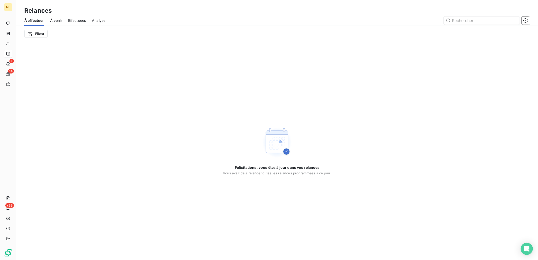
click at [57, 21] on span "À venir" at bounding box center [56, 20] width 12 height 5
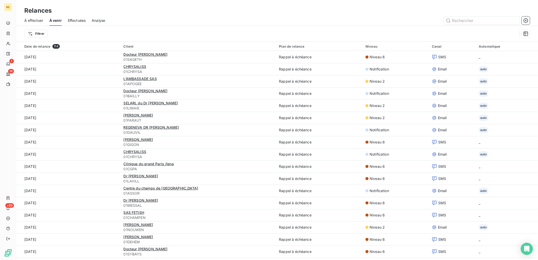
click at [520, 21] on div at bounding box center [320, 20] width 419 height 8
click at [524, 21] on icon "button" at bounding box center [526, 20] width 5 height 5
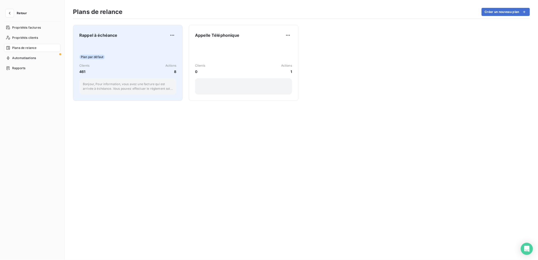
click at [99, 62] on div "Plan par défaut Clients 461 Actions 8 Bonjour, Pour information, vous avez une …" at bounding box center [127, 68] width 97 height 51
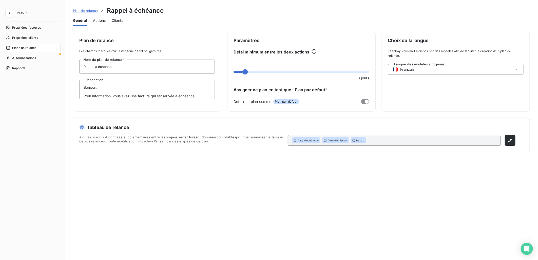
click at [95, 22] on span "Actions" at bounding box center [99, 20] width 13 height 5
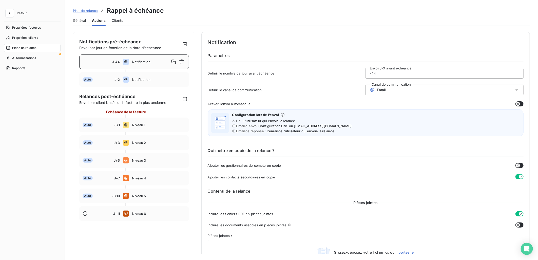
click at [98, 60] on div "J-44" at bounding box center [101, 62] width 37 height 4
click at [405, 75] on input "-44" at bounding box center [445, 73] width 158 height 10
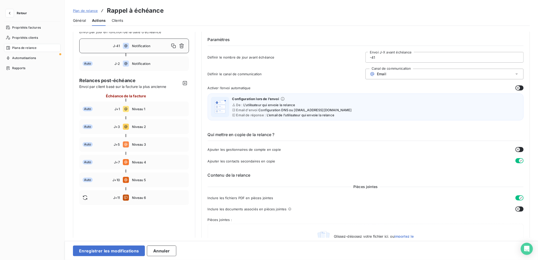
scroll to position [28, 0]
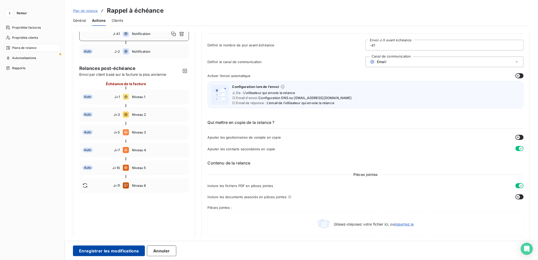
type input "-41"
click at [98, 250] on button "Enregistrer les modifications" at bounding box center [109, 251] width 72 height 11
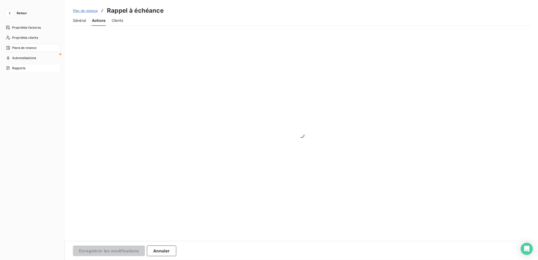
scroll to position [0, 0]
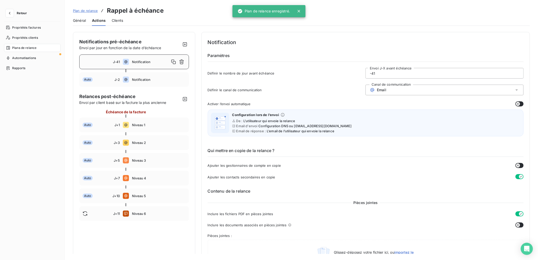
click at [16, 14] on button "Retour" at bounding box center [17, 13] width 27 height 8
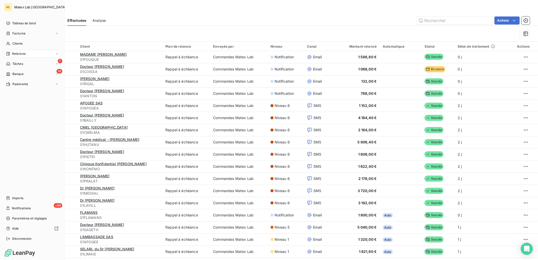
click at [26, 53] on div "Relances" at bounding box center [32, 54] width 57 height 8
click at [27, 53] on div "Relances" at bounding box center [32, 54] width 57 height 8
click at [28, 60] on div "À effectuer" at bounding box center [35, 64] width 50 height 8
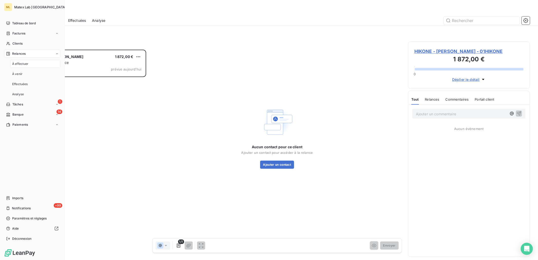
scroll to position [206, 118]
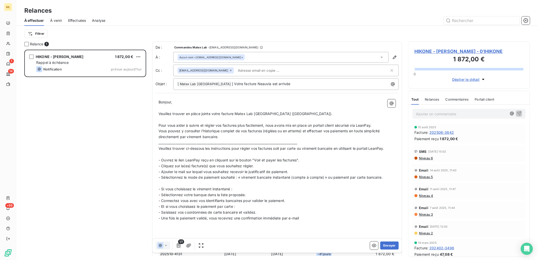
click at [95, 126] on div "HIKONE - [PERSON_NAME] 1 872,00 € Rappel à échéance Notification prévue [DATE]" at bounding box center [85, 155] width 122 height 211
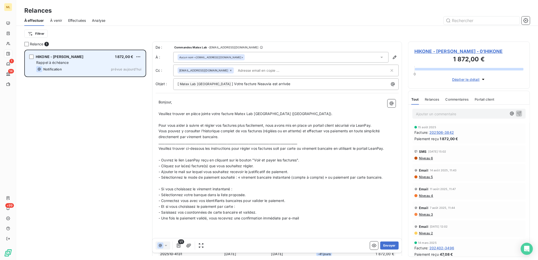
click at [80, 66] on div "Notification prévue aujourd’hui" at bounding box center [88, 69] width 105 height 6
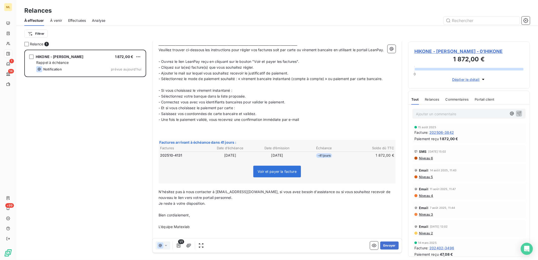
scroll to position [110, 0]
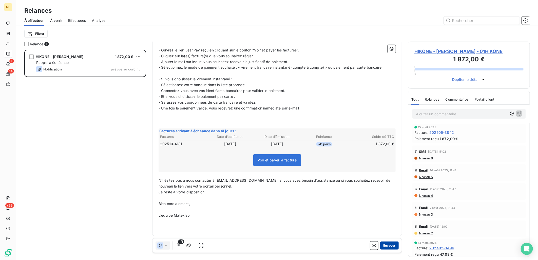
click at [387, 244] on button "Envoyer" at bounding box center [389, 246] width 19 height 8
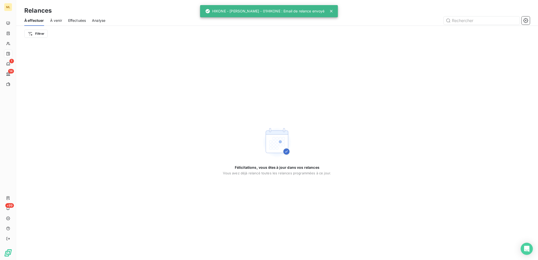
click at [59, 21] on span "À venir" at bounding box center [56, 20] width 12 height 5
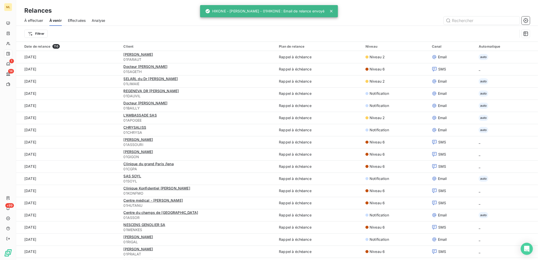
click at [30, 21] on span "À effectuer" at bounding box center [33, 20] width 19 height 5
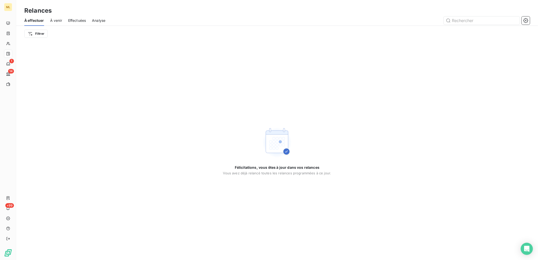
click at [132, 12] on div "Relances" at bounding box center [277, 10] width 522 height 9
click at [141, 65] on div "Félicitations, vous êtes à jour dans vos relances Vous avez déjà relancé toutes…" at bounding box center [277, 151] width 522 height 218
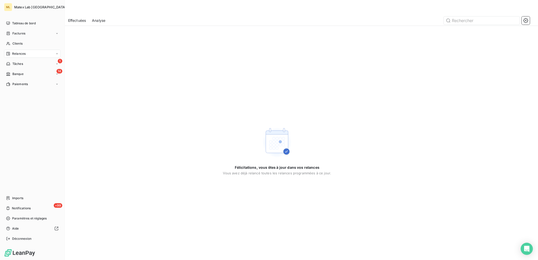
click at [4, 54] on div "Relances" at bounding box center [32, 54] width 57 height 8
click at [27, 53] on div "Relances" at bounding box center [32, 54] width 57 height 8
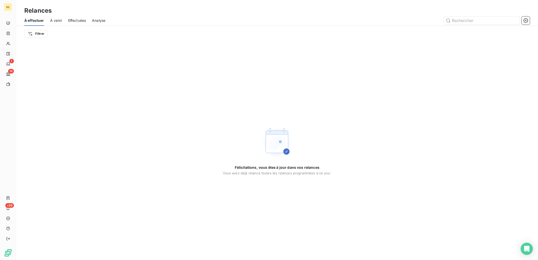
click at [182, 8] on div "Relances" at bounding box center [277, 10] width 522 height 9
click at [471, 21] on input "text" at bounding box center [482, 20] width 76 height 8
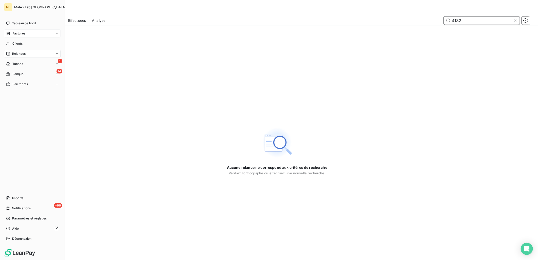
type input "4132"
click at [24, 33] on span "Factures" at bounding box center [18, 33] width 13 height 5
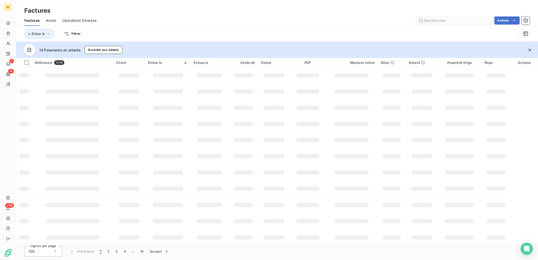
click at [440, 19] on input "text" at bounding box center [455, 20] width 76 height 8
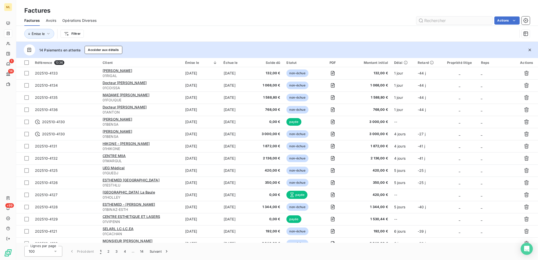
click at [440, 19] on input "text" at bounding box center [455, 20] width 76 height 8
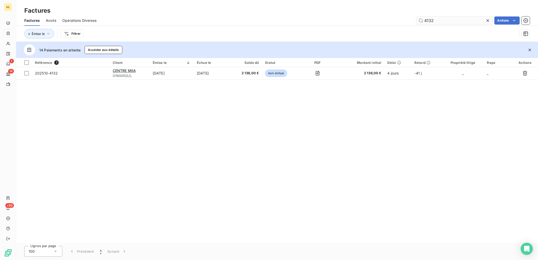
type input "4132"
click at [177, 155] on div "Référence 1 Client Émise le Échue le Solde dû Statut PDF Montant initial Délai …" at bounding box center [277, 150] width 522 height 185
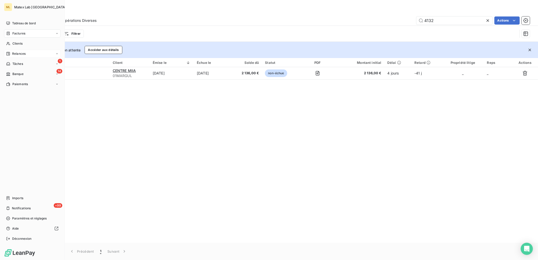
click at [23, 53] on span "Relances" at bounding box center [18, 53] width 13 height 5
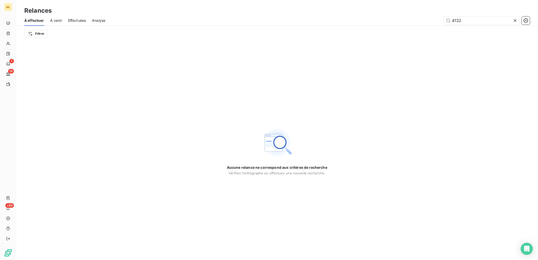
click at [515, 21] on icon at bounding box center [515, 20] width 5 height 5
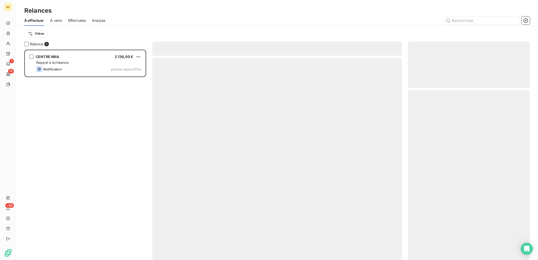
scroll to position [206, 118]
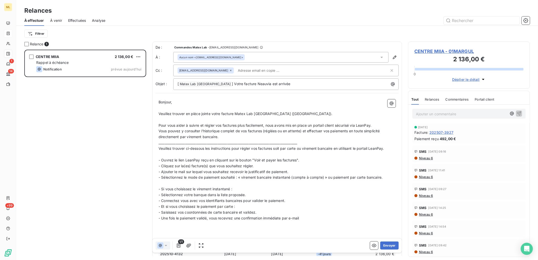
click at [138, 21] on div at bounding box center [321, 20] width 419 height 8
click at [105, 105] on div "CENTRE MIIA 2 136,00 € Rappel à échéance Notification prévue [DATE]" at bounding box center [85, 155] width 122 height 211
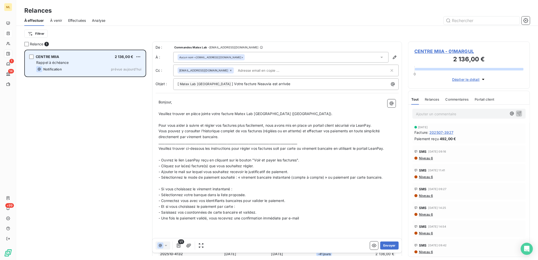
click at [78, 61] on div "Rappel à échéance" at bounding box center [88, 62] width 105 height 5
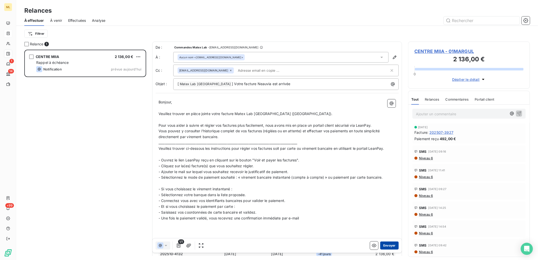
click at [387, 246] on button "Envoyer" at bounding box center [389, 246] width 19 height 8
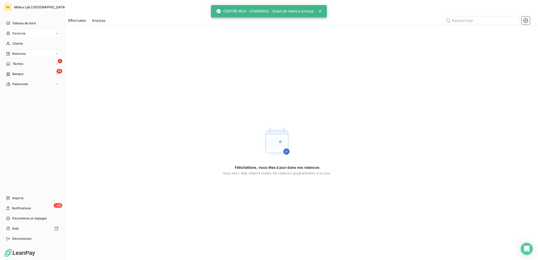
click at [17, 33] on span "Factures" at bounding box center [18, 33] width 13 height 5
